Goal: Check status: Check status

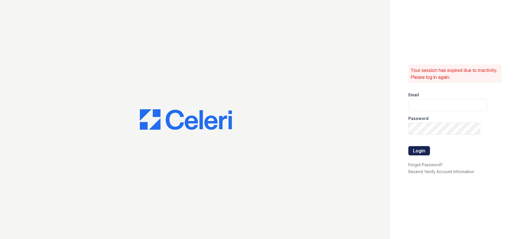
type input "arrive2801@trinity-pm.com"
click at [414, 148] on button "Login" at bounding box center [419, 150] width 22 height 9
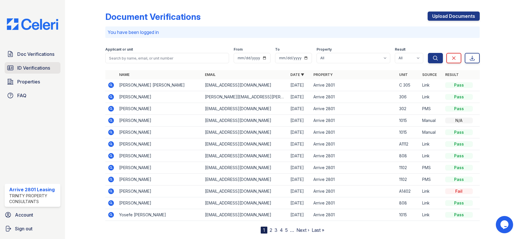
click at [19, 69] on span "ID Verifications" at bounding box center [33, 67] width 33 height 7
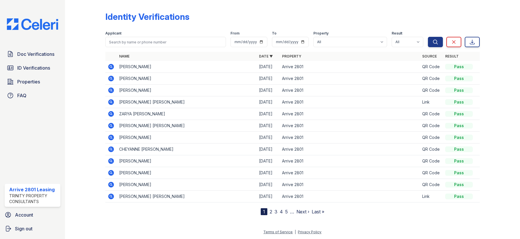
click at [136, 92] on td "[PERSON_NAME]" at bounding box center [187, 91] width 140 height 12
click at [111, 91] on icon at bounding box center [111, 90] width 6 height 6
